Goal: Task Accomplishment & Management: Complete application form

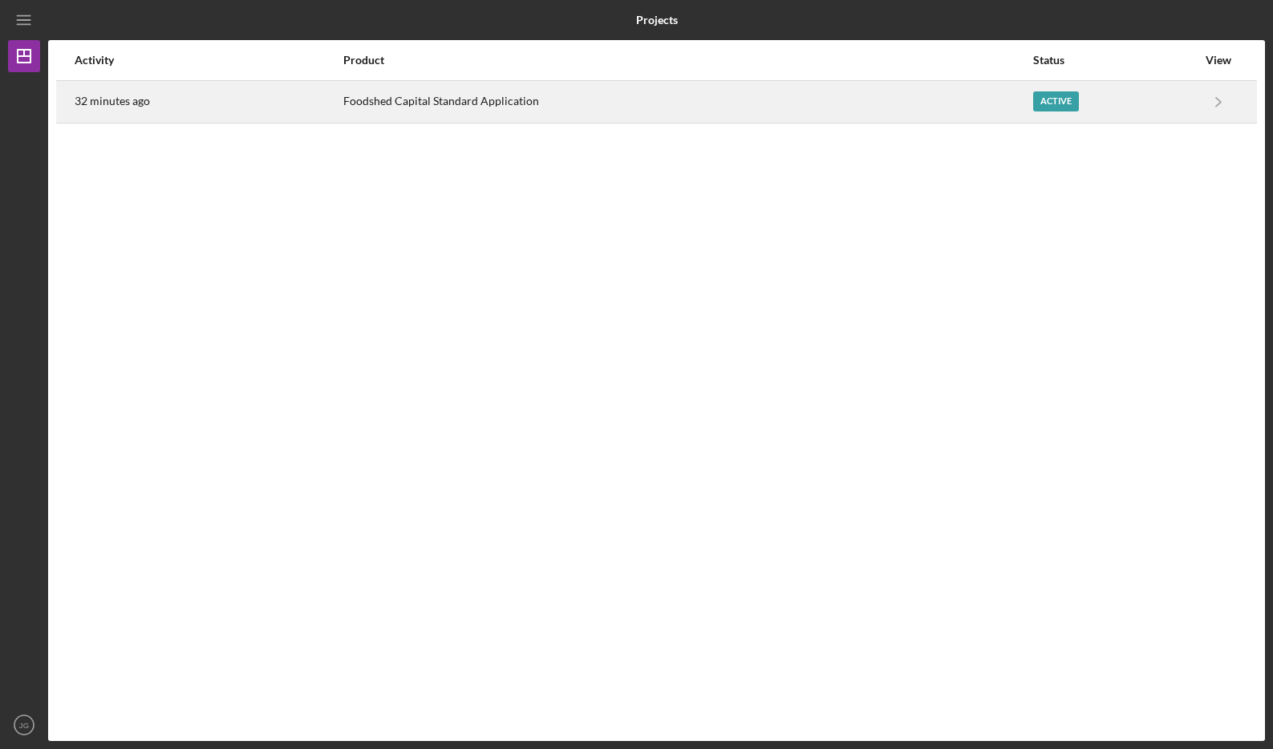
click at [642, 111] on div "Foodshed Capital Standard Application" at bounding box center [686, 102] width 687 height 40
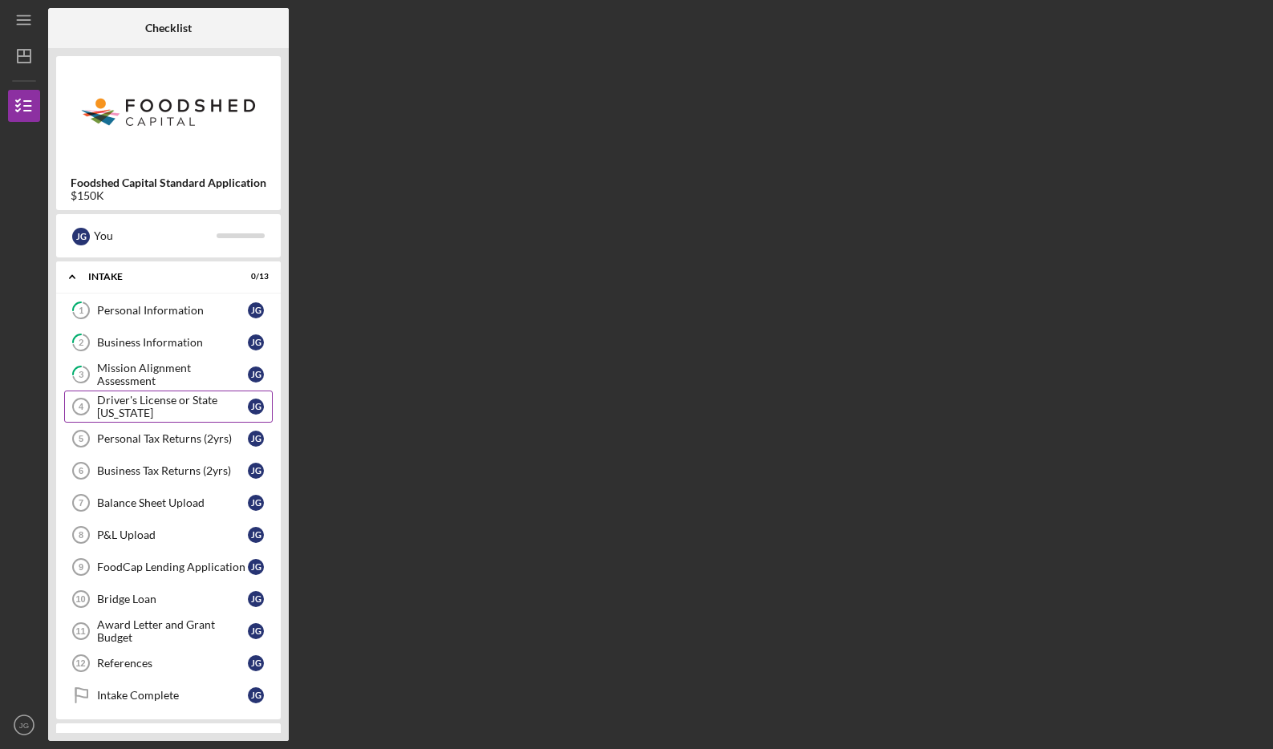
click at [151, 404] on div "Driver's License or State [US_STATE]" at bounding box center [172, 407] width 151 height 26
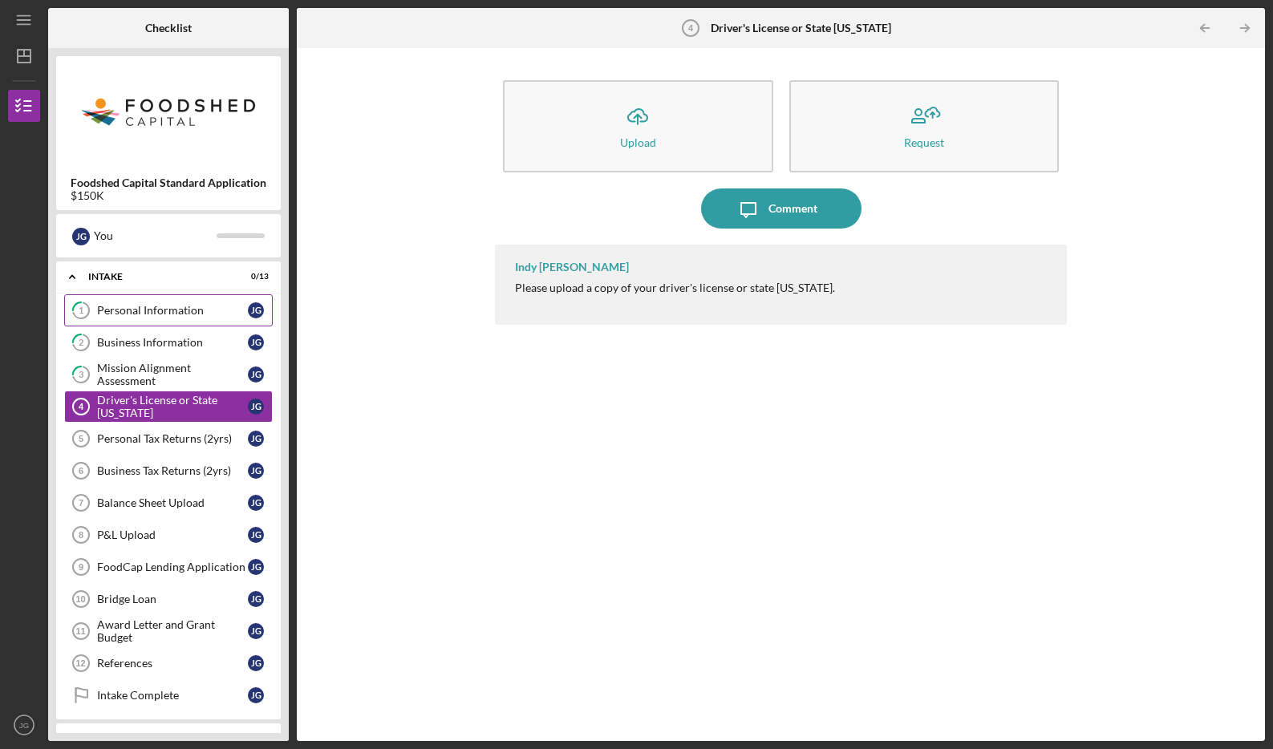
click at [91, 314] on icon "1" at bounding box center [81, 310] width 40 height 40
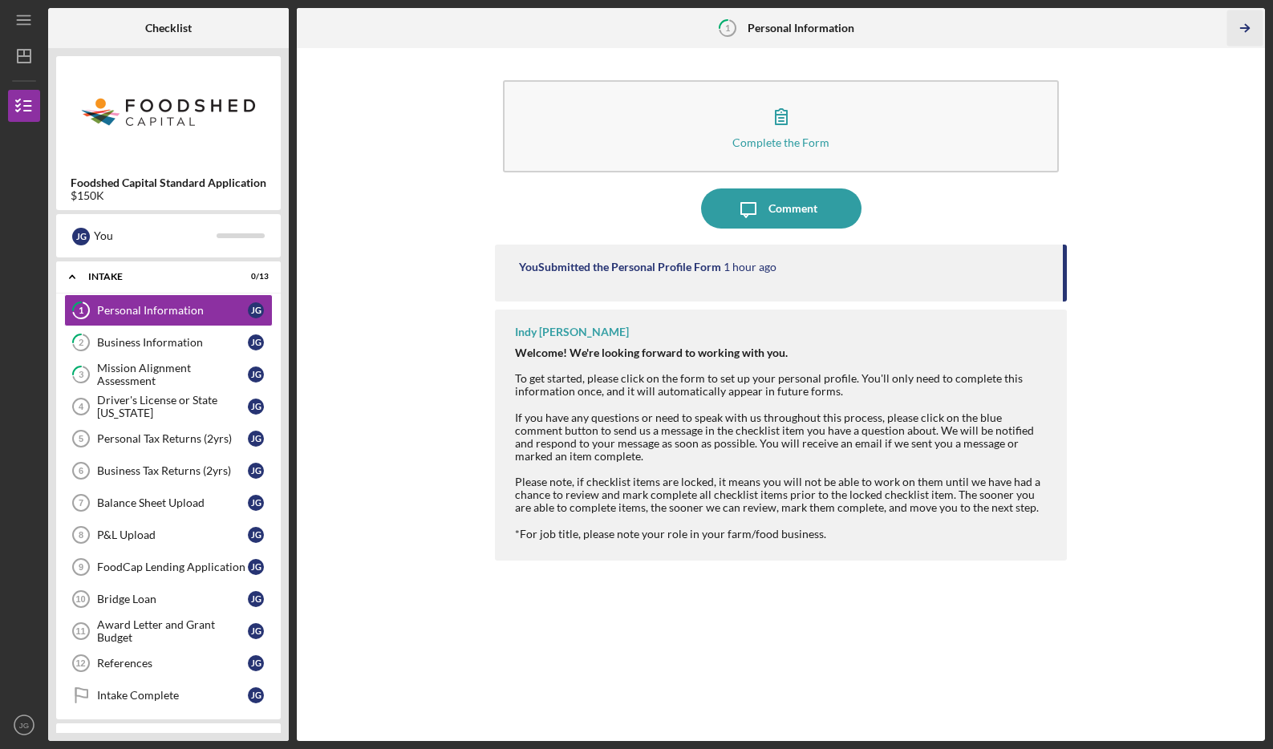
click at [1252, 30] on icon "Icon/Table Pagination Arrow" at bounding box center [1244, 28] width 36 height 36
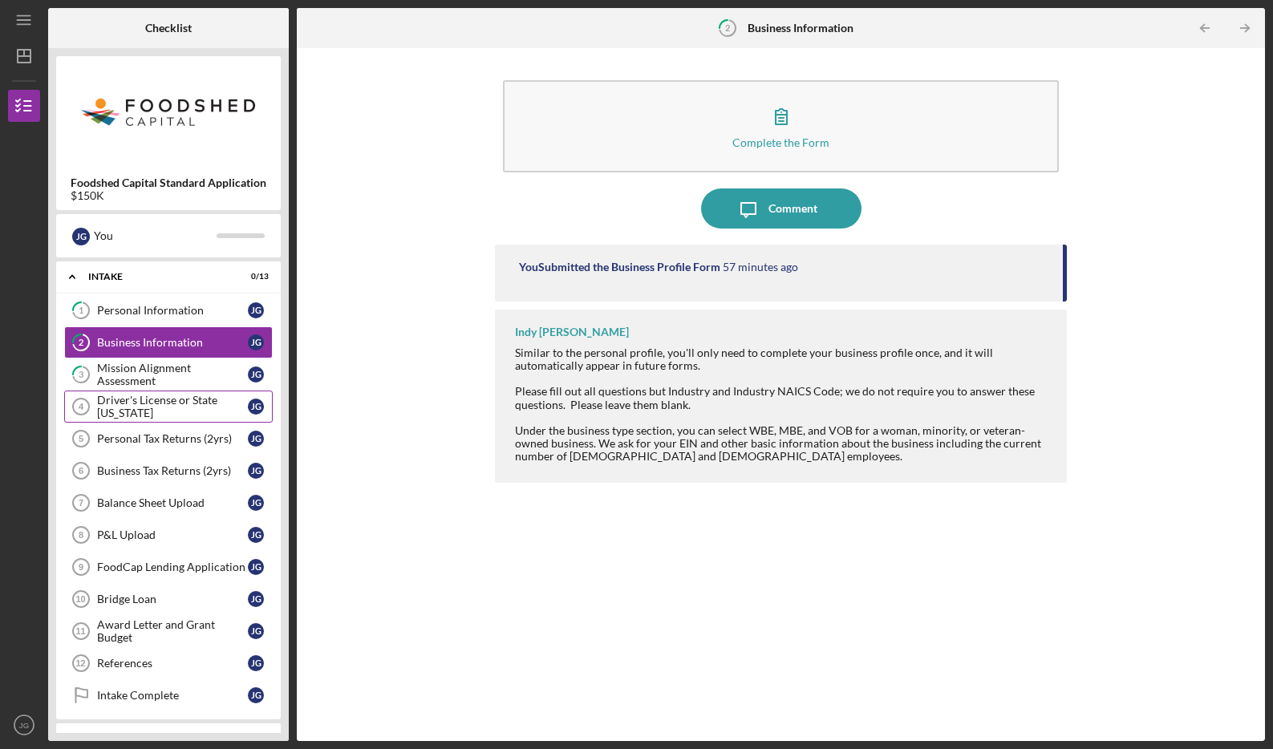
click at [217, 411] on div "Driver's License or State [US_STATE]" at bounding box center [172, 407] width 151 height 26
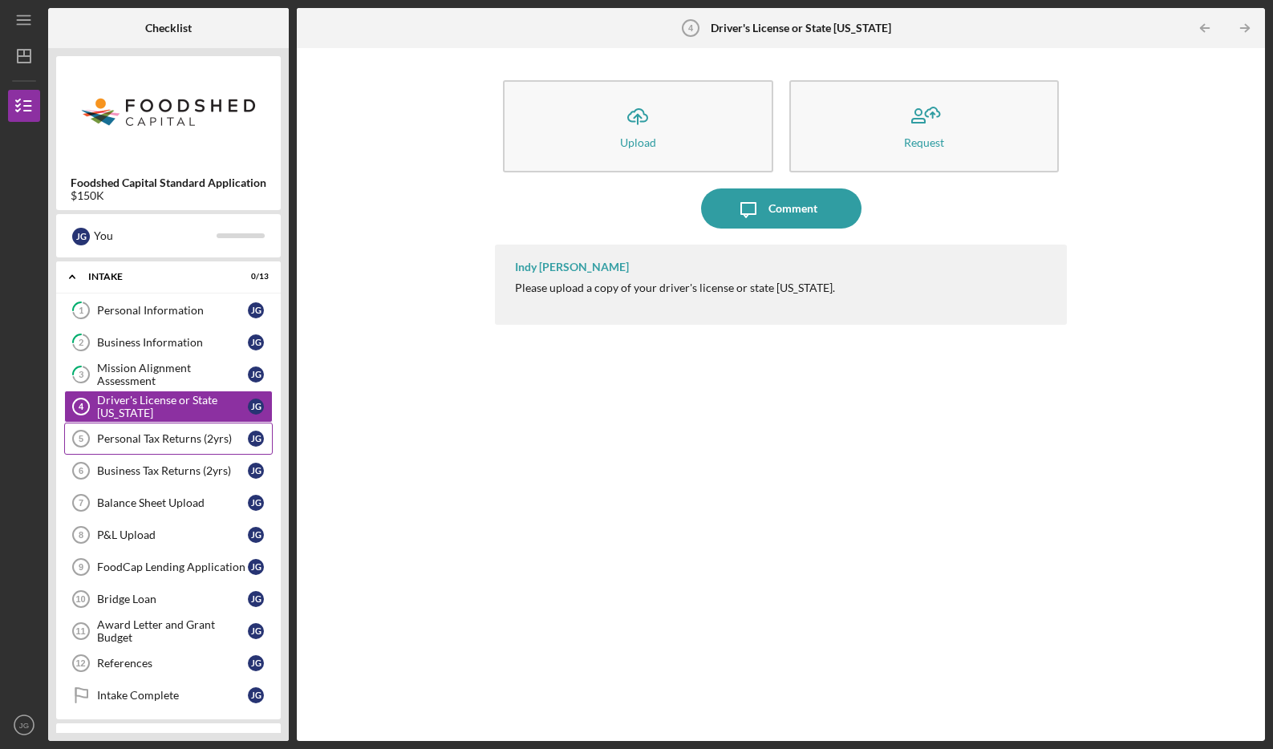
click at [143, 444] on div "Personal Tax Returns (2yrs)" at bounding box center [172, 438] width 151 height 13
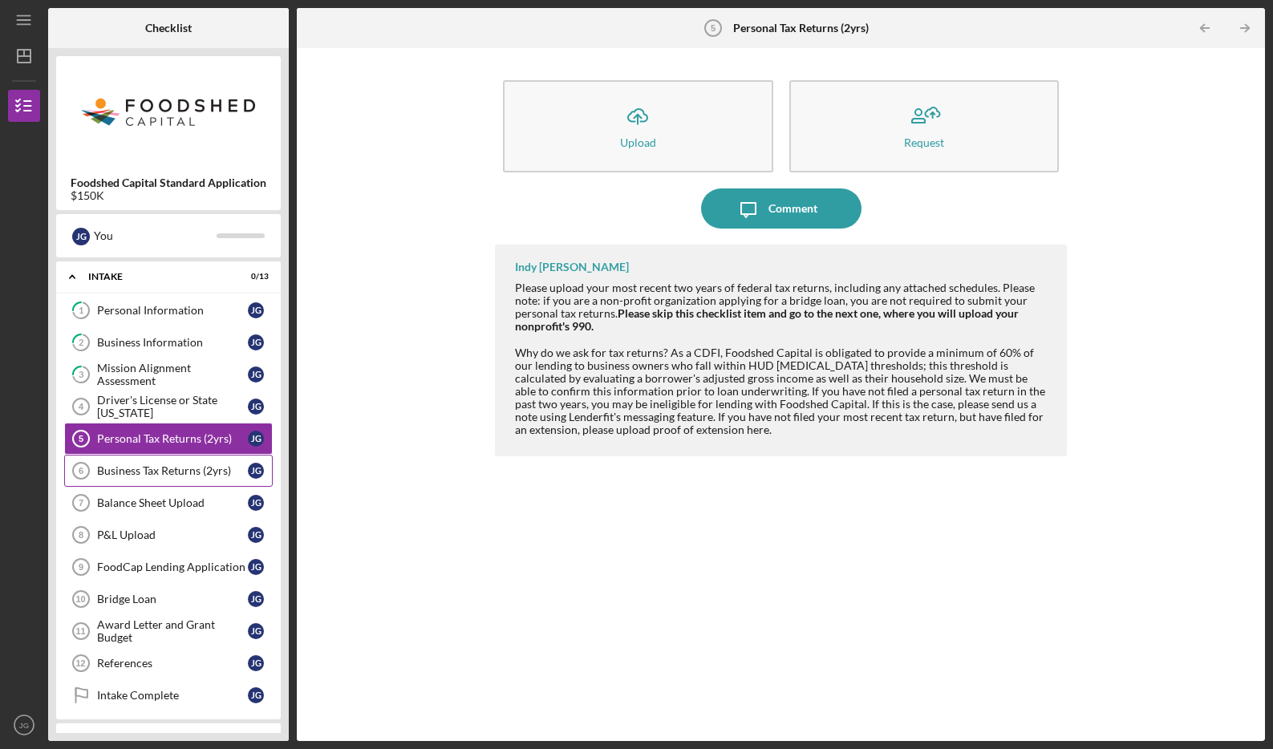
click at [152, 470] on div "Business Tax Returns (2yrs)" at bounding box center [172, 470] width 151 height 13
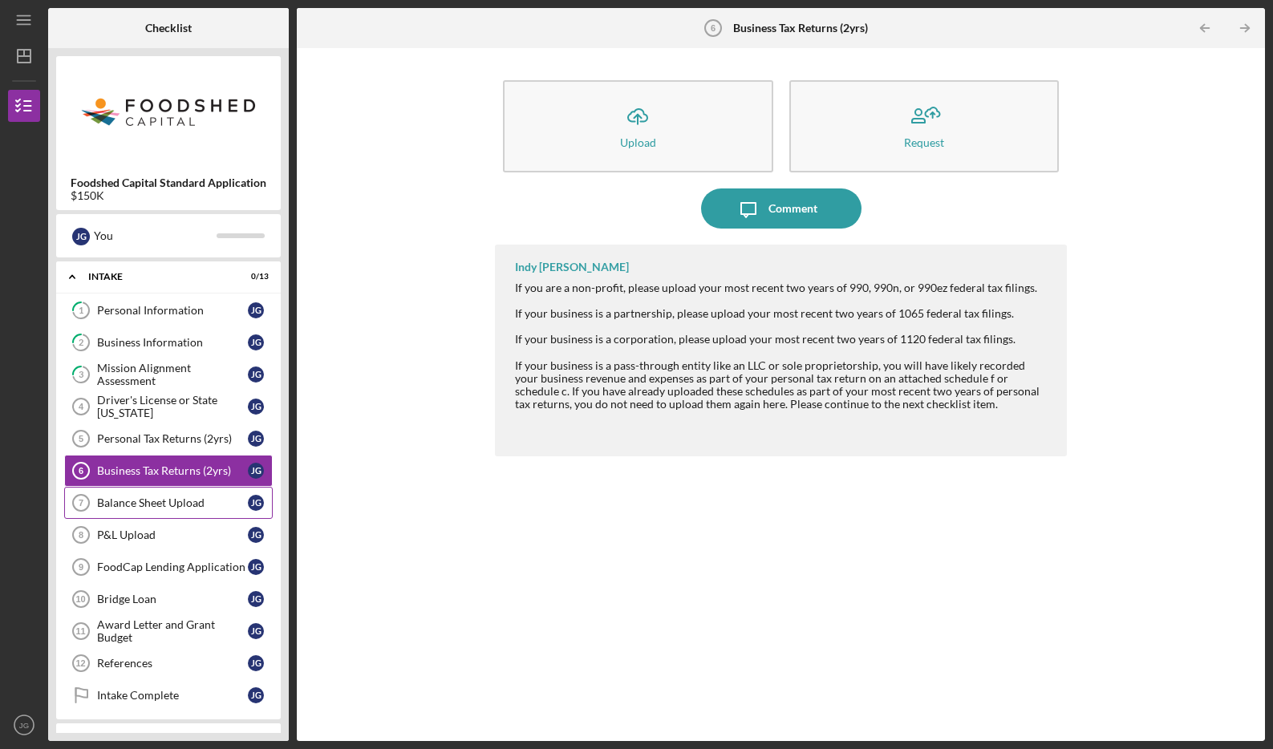
click at [156, 496] on div "Balance Sheet Upload" at bounding box center [172, 502] width 151 height 13
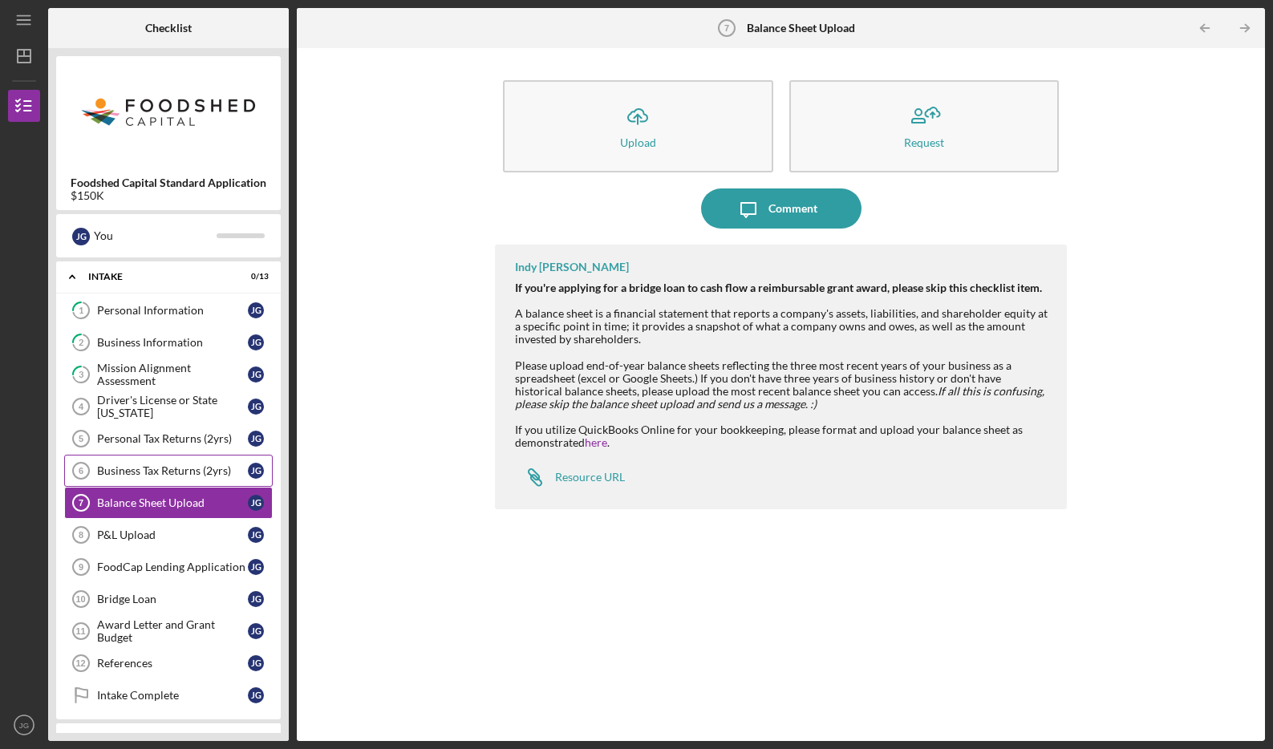
click at [194, 477] on div "Business Tax Returns (2yrs)" at bounding box center [172, 470] width 151 height 13
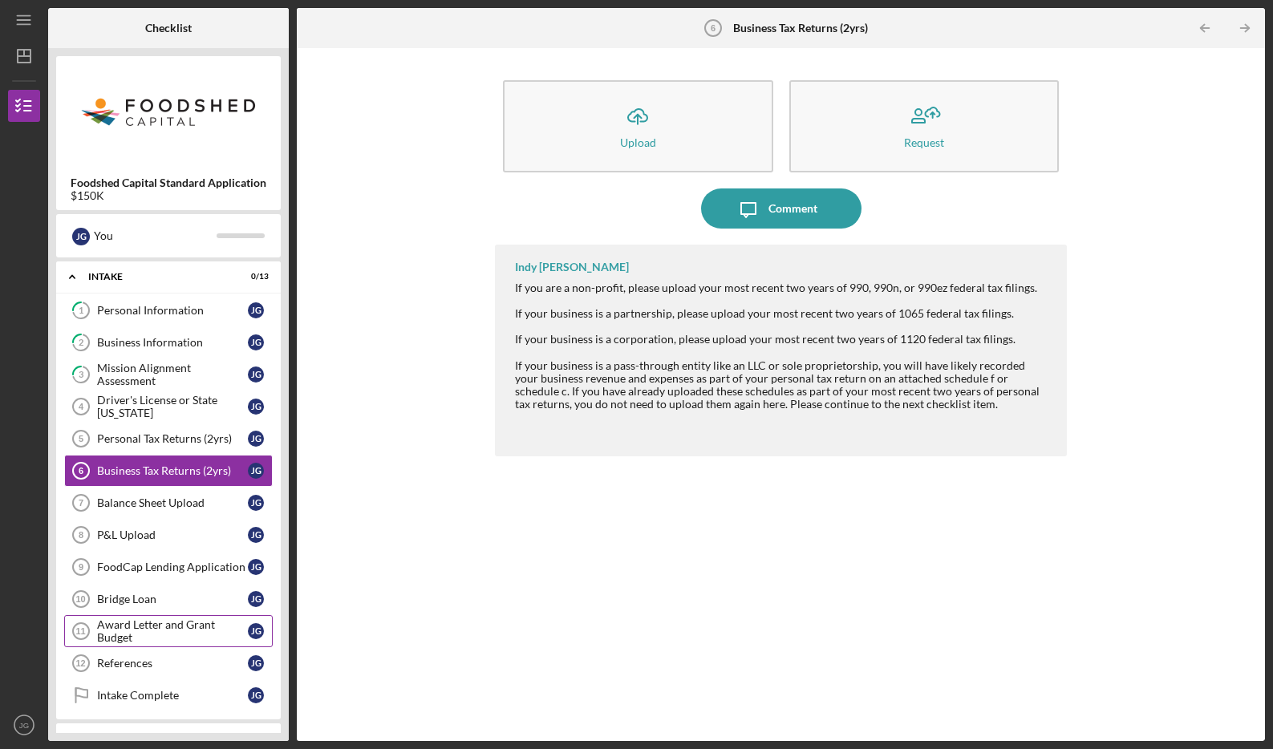
click at [191, 629] on div "Award Letter and Grant Budget" at bounding box center [172, 631] width 151 height 26
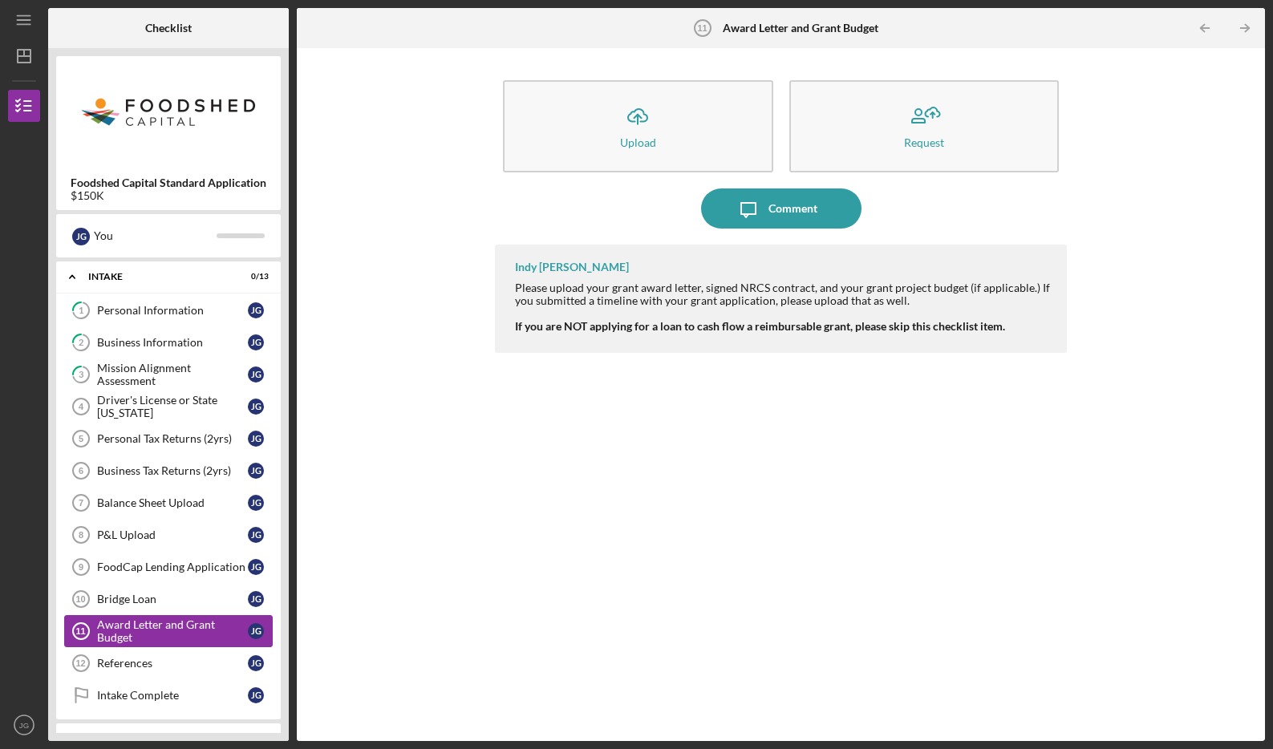
scroll to position [67, 0]
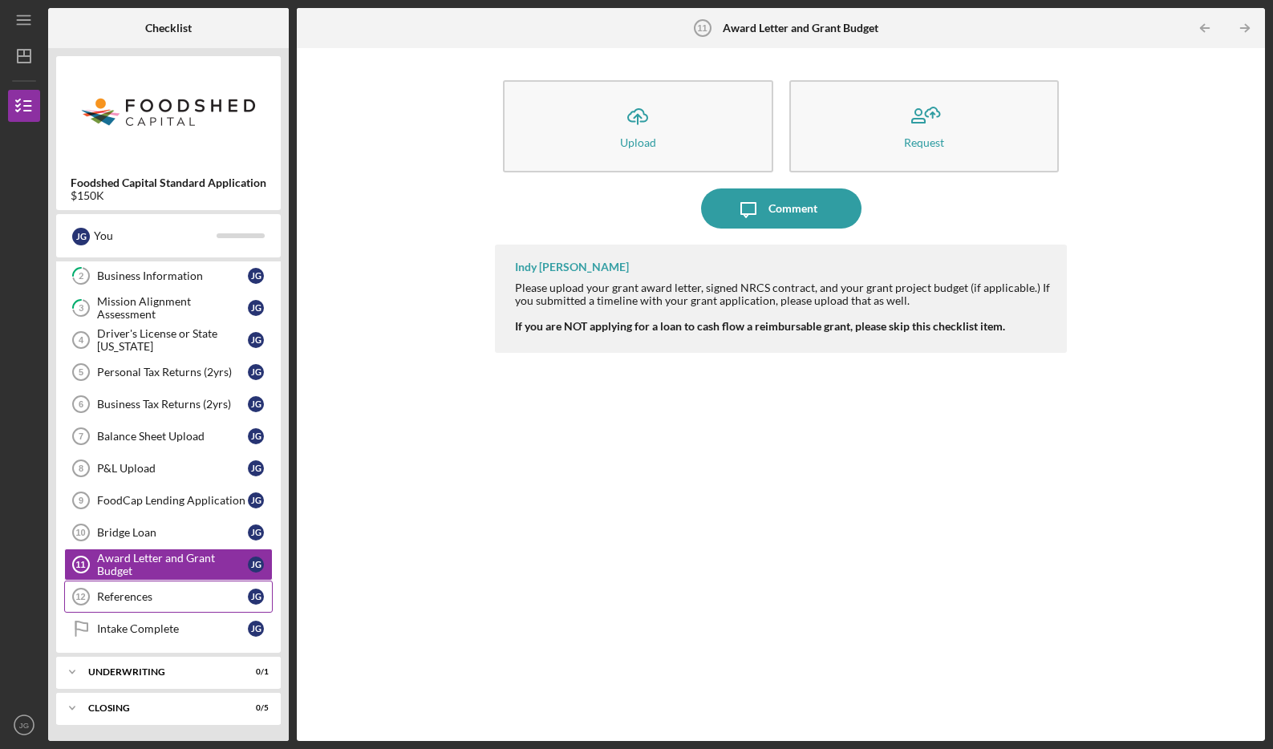
click at [191, 598] on div "References" at bounding box center [172, 596] width 151 height 13
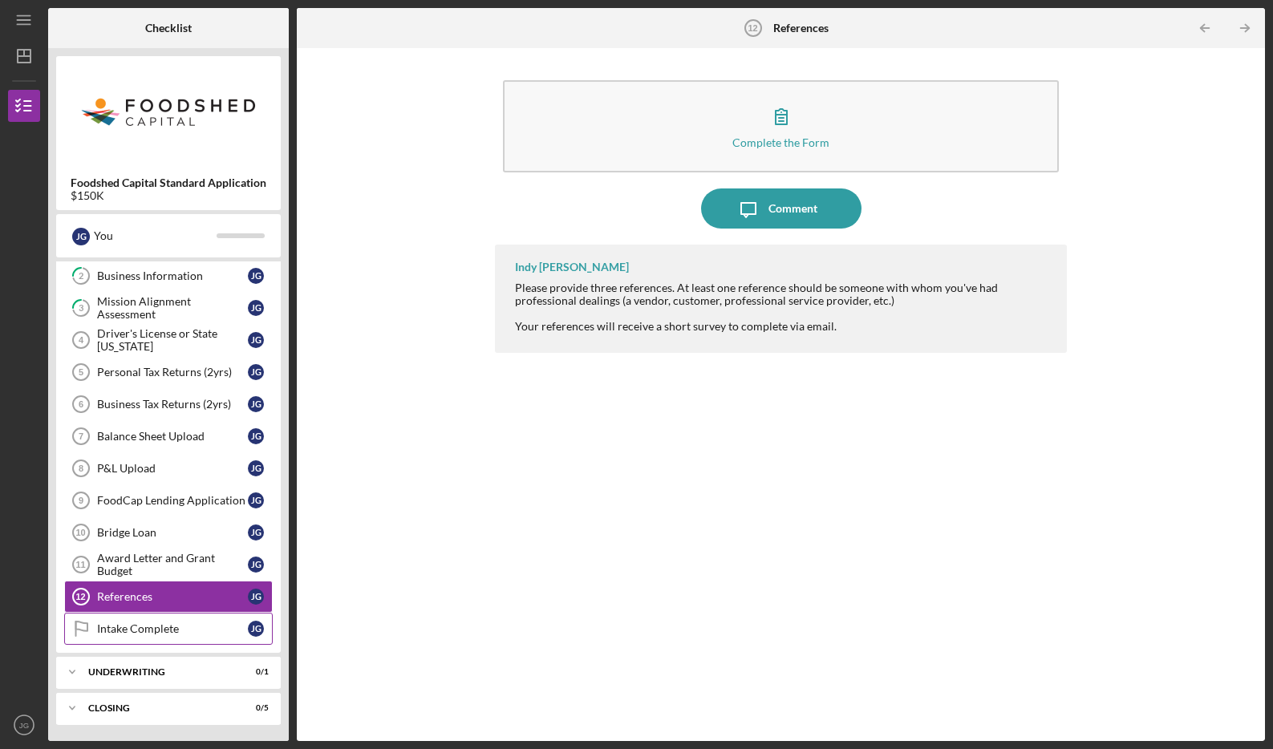
click at [201, 631] on div "Intake Complete" at bounding box center [172, 628] width 151 height 13
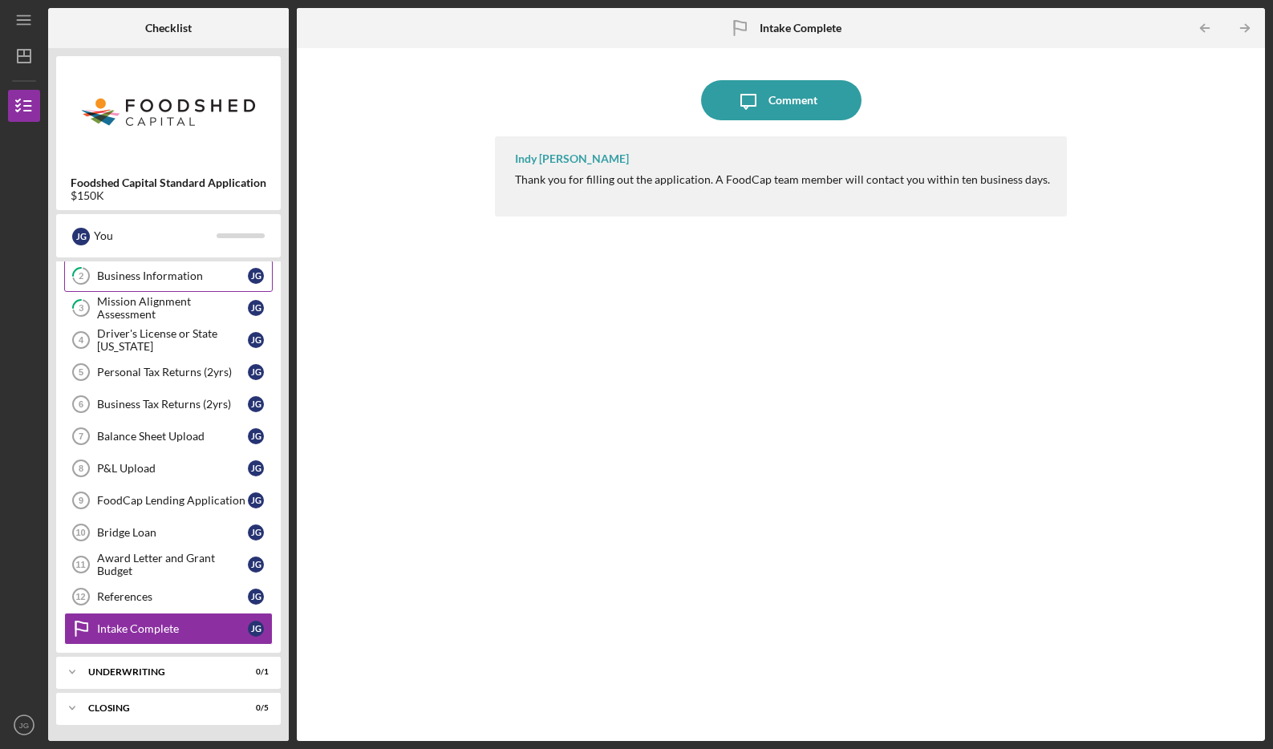
click at [221, 286] on link "2 Business Information [PERSON_NAME]" at bounding box center [168, 276] width 209 height 32
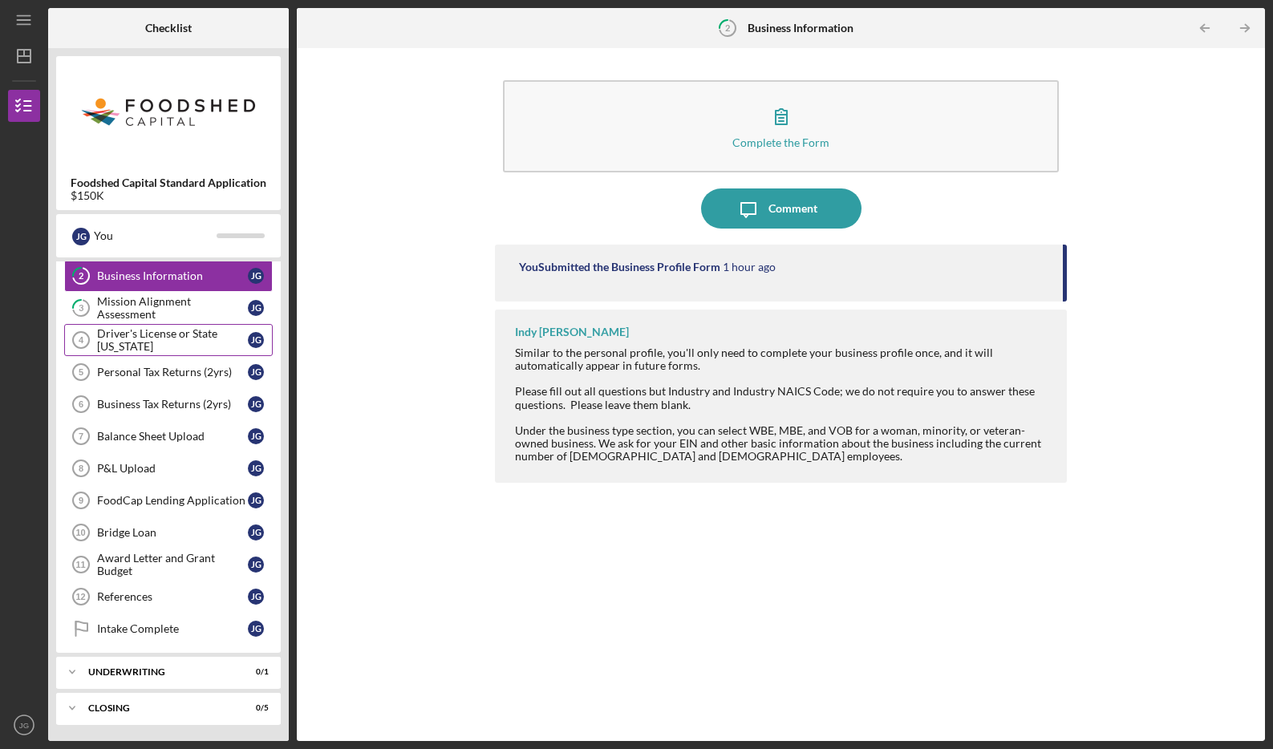
click at [188, 340] on div "Driver's License or State [US_STATE]" at bounding box center [172, 340] width 151 height 26
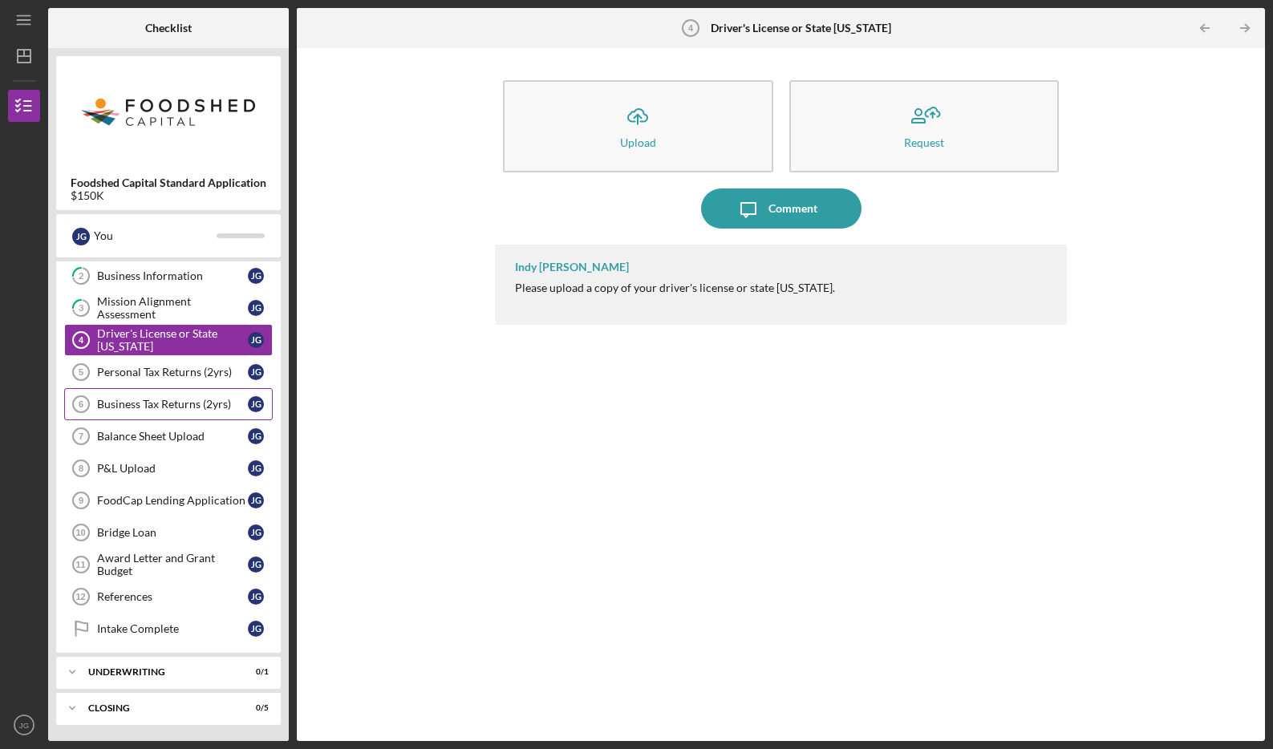
click at [189, 412] on link "Business Tax Returns (2yrs) 6 Business Tax Returns (2yrs) [PERSON_NAME]" at bounding box center [168, 404] width 209 height 32
